Goal: Find specific page/section: Find specific page/section

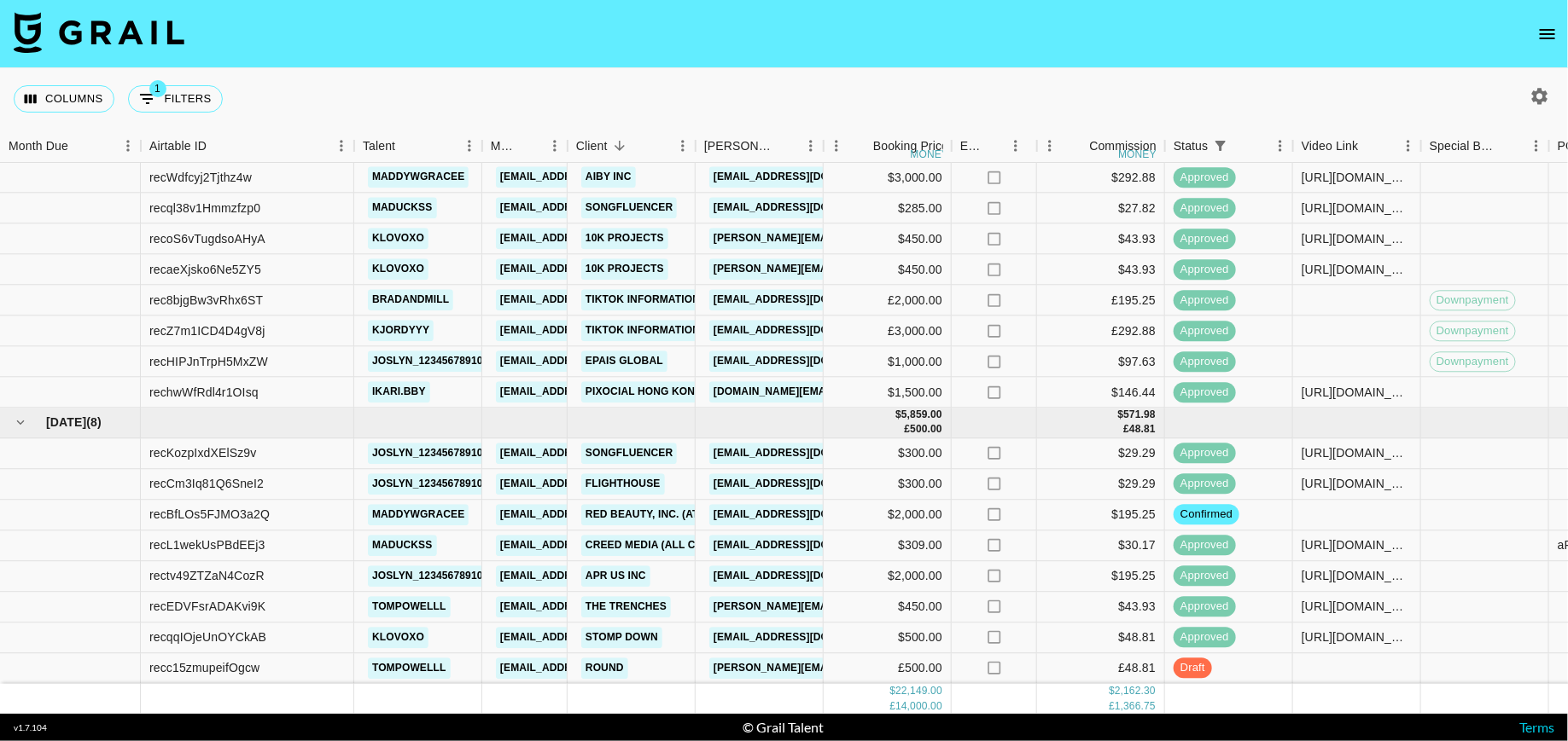
scroll to position [637, 0]
click at [1540, 38] on button "open drawer" at bounding box center [1547, 34] width 34 height 34
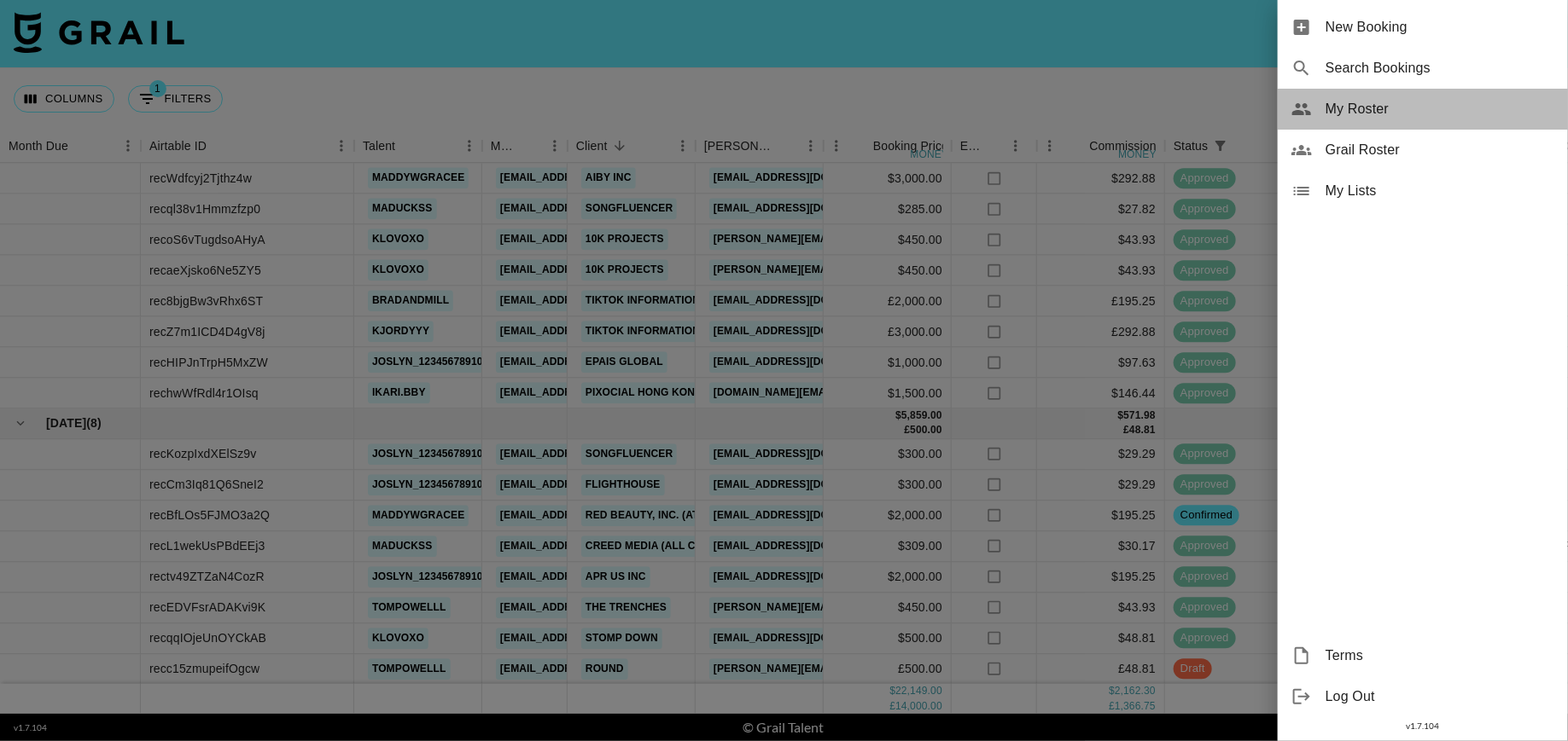
click at [1373, 116] on span "My Roster" at bounding box center [1440, 109] width 229 height 21
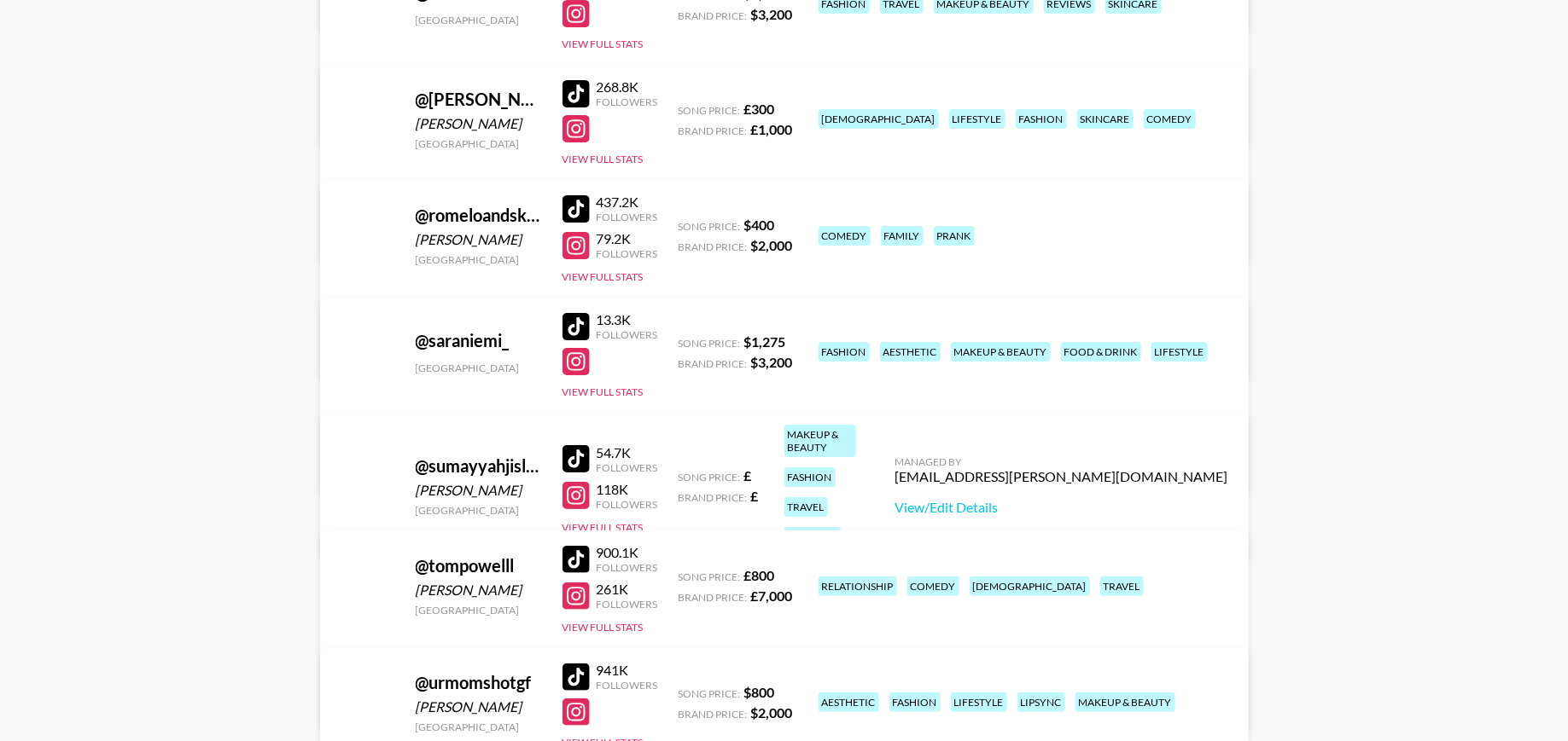
scroll to position [2975, 0]
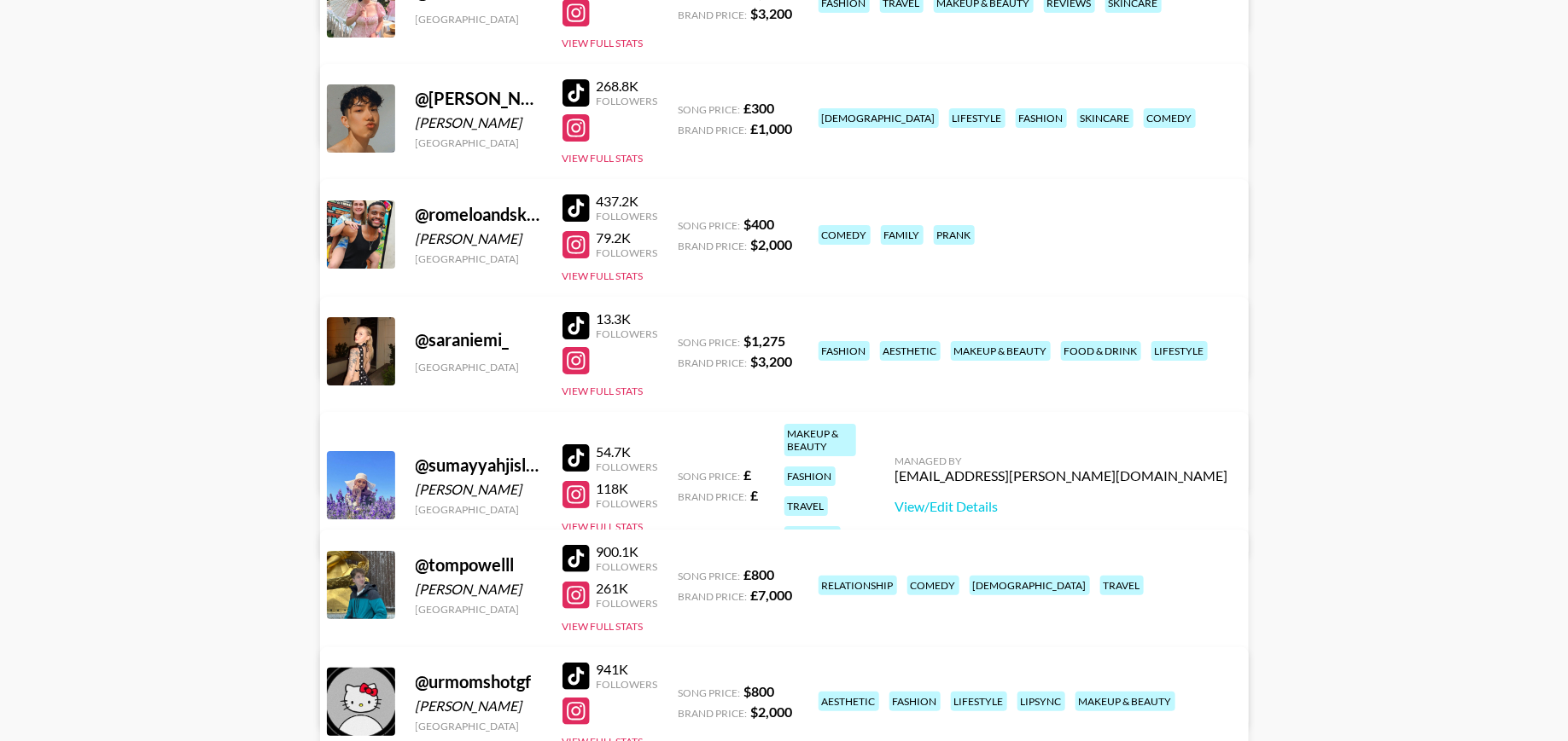
click at [584, 209] on div at bounding box center [575, 208] width 27 height 27
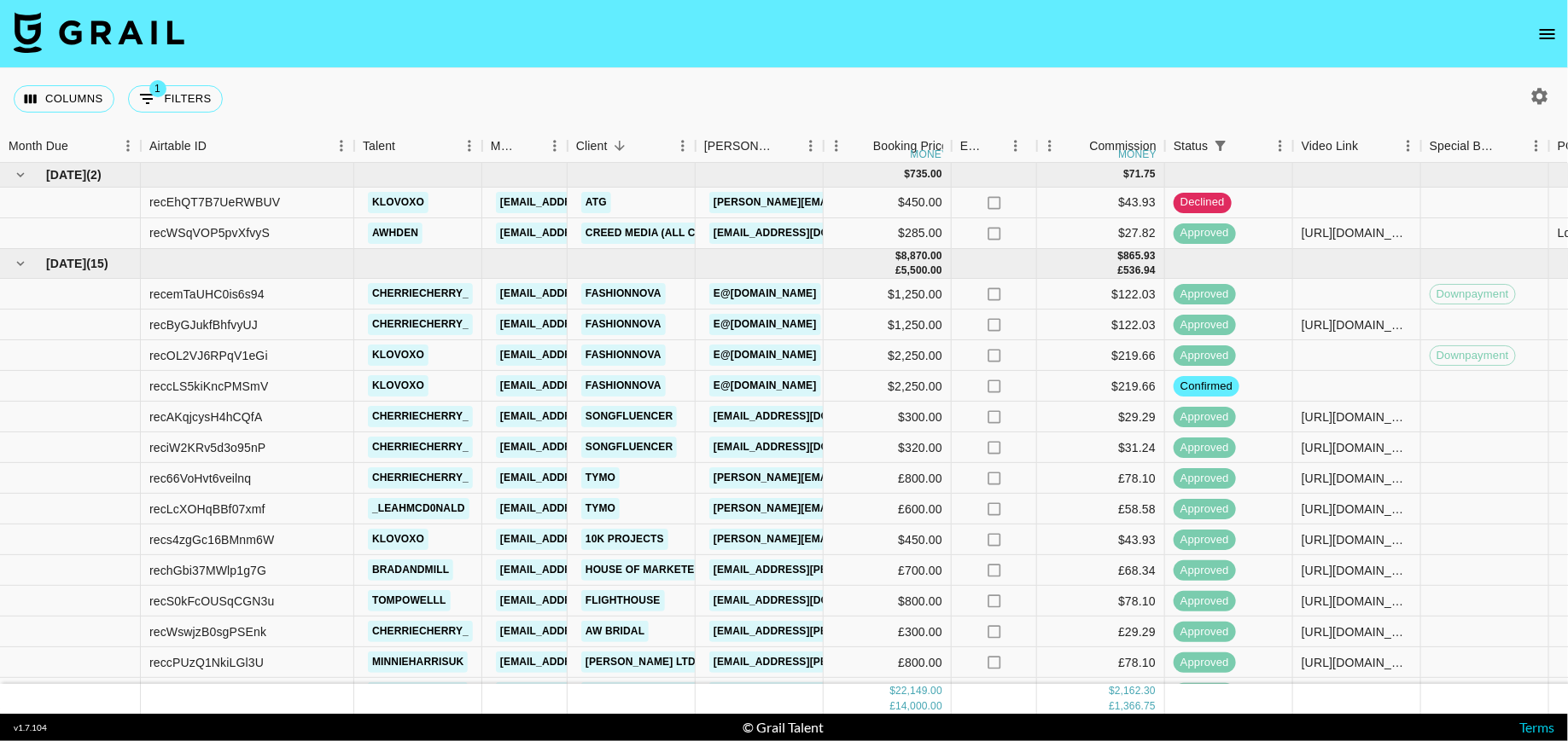
click at [1542, 32] on icon "open drawer" at bounding box center [1547, 34] width 21 height 21
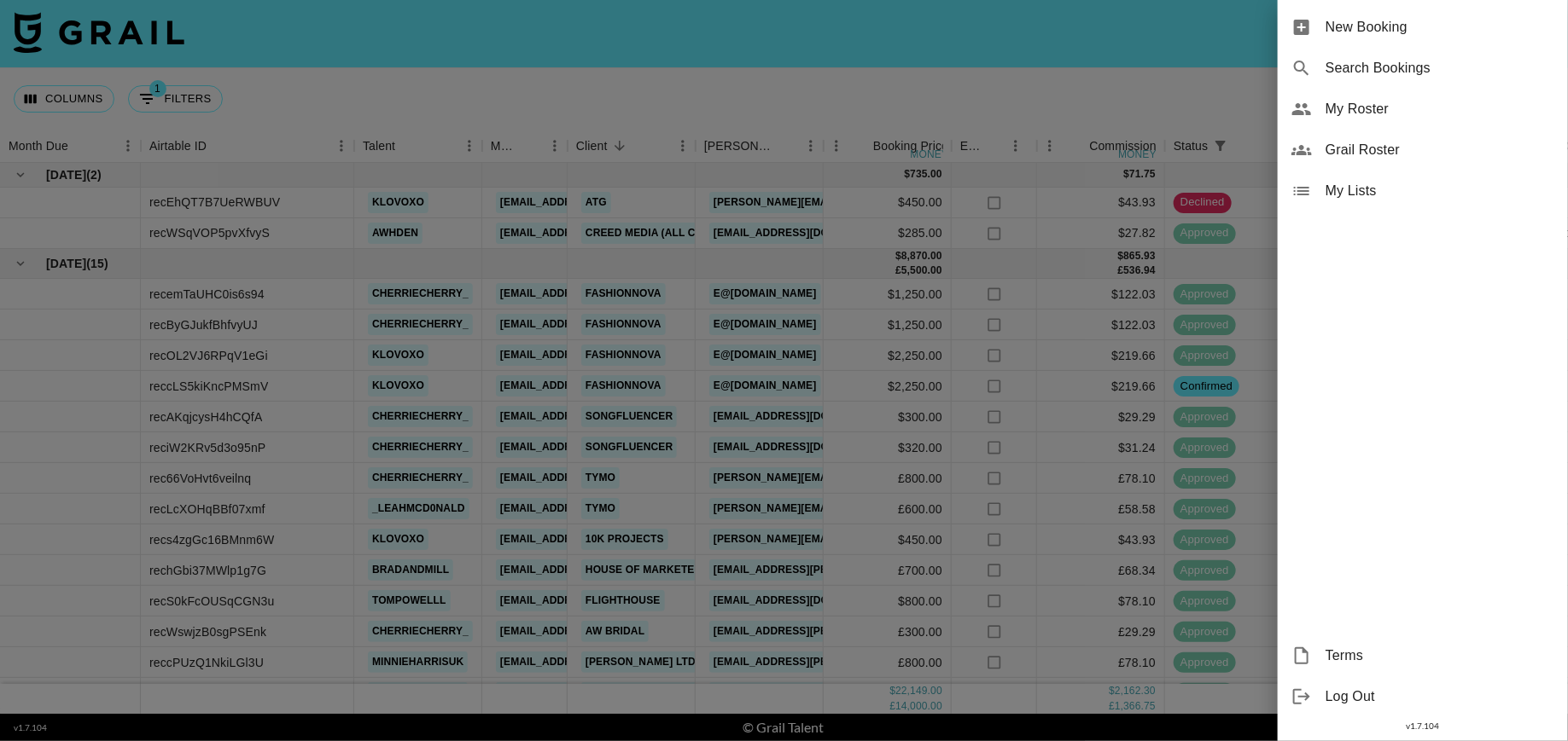
click at [897, 123] on div at bounding box center [784, 370] width 1568 height 741
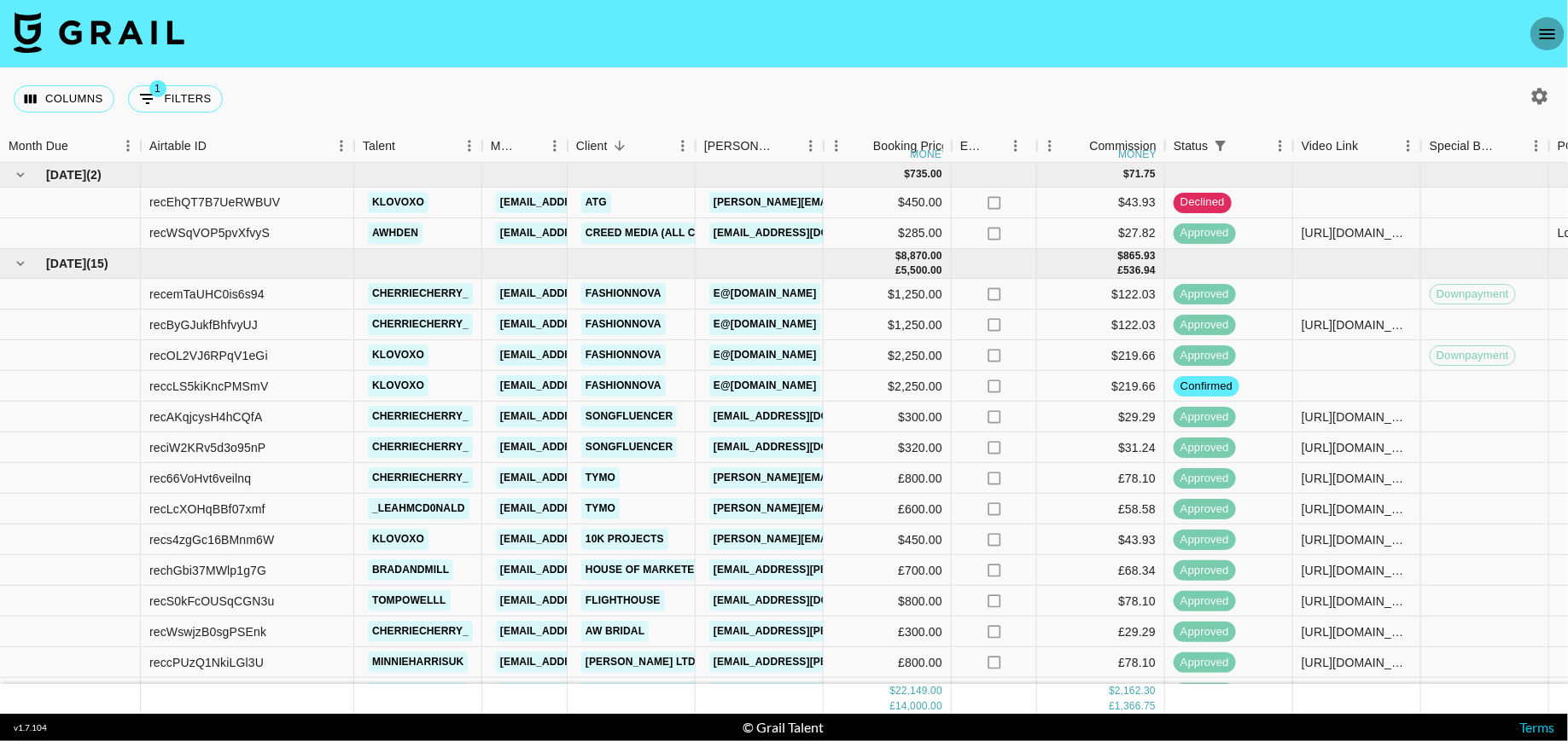
click at [1537, 21] on button "open drawer" at bounding box center [1547, 34] width 34 height 34
